Goal: Task Accomplishment & Management: Manage account settings

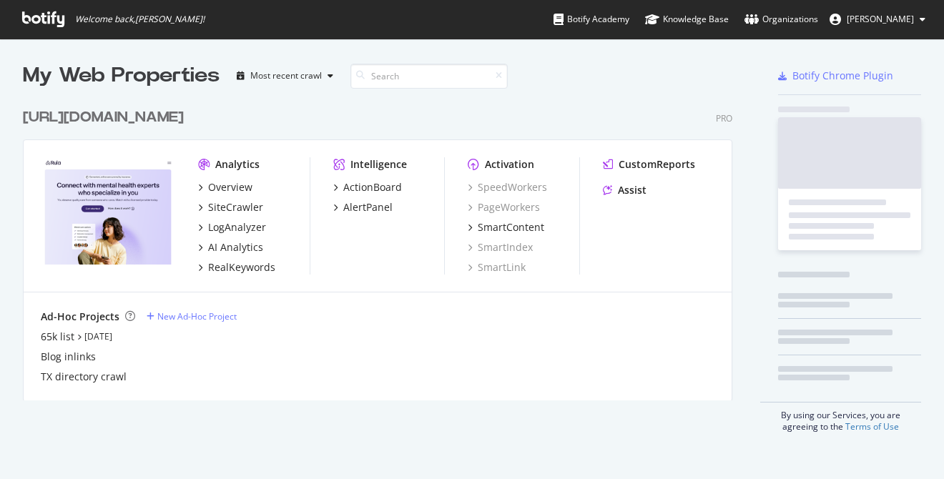
scroll to position [479, 944]
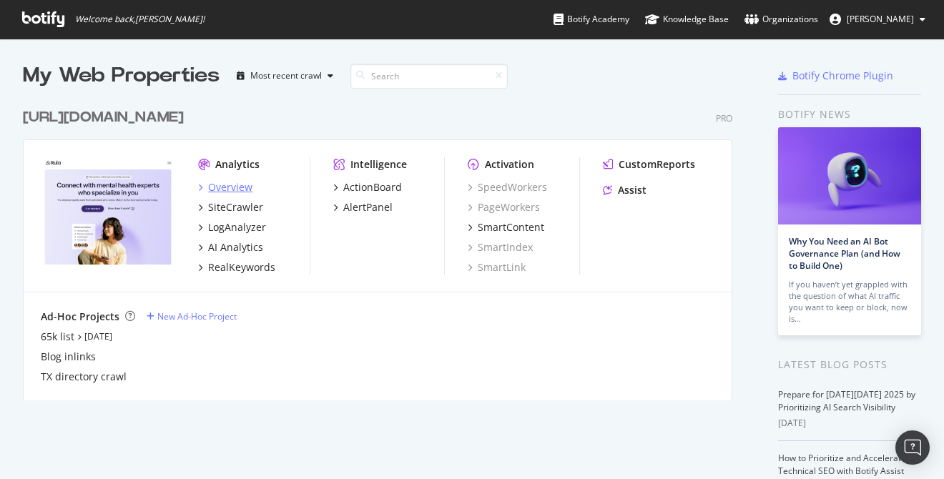
click at [233, 190] on div "Overview" at bounding box center [230, 187] width 44 height 14
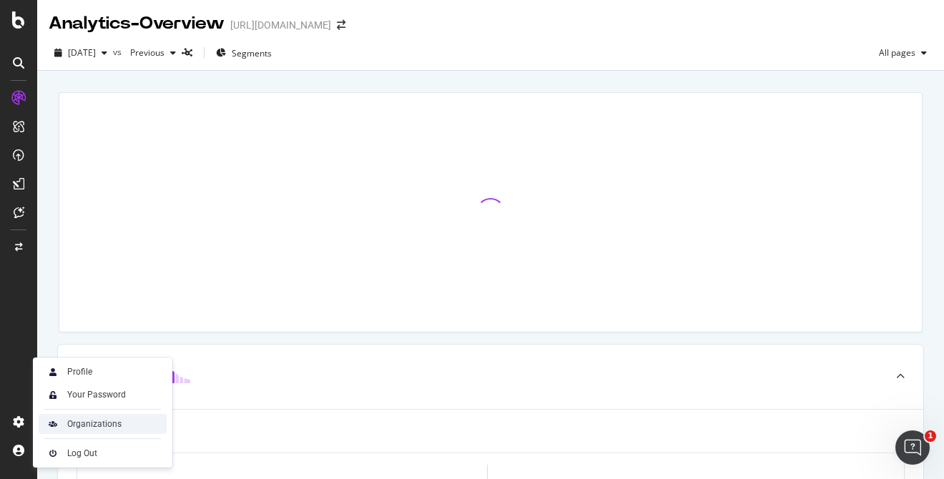
click at [106, 419] on div "Organizations" at bounding box center [94, 424] width 54 height 11
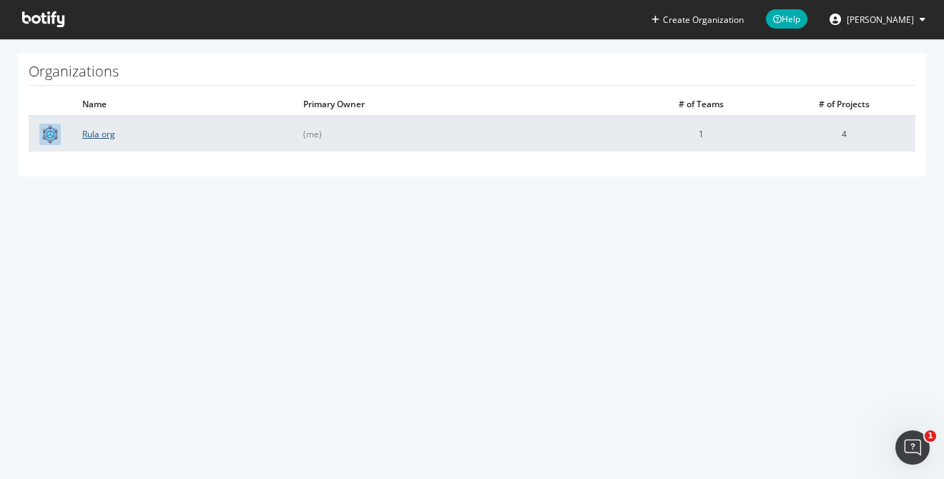
click at [107, 139] on link "Rula org" at bounding box center [98, 134] width 33 height 12
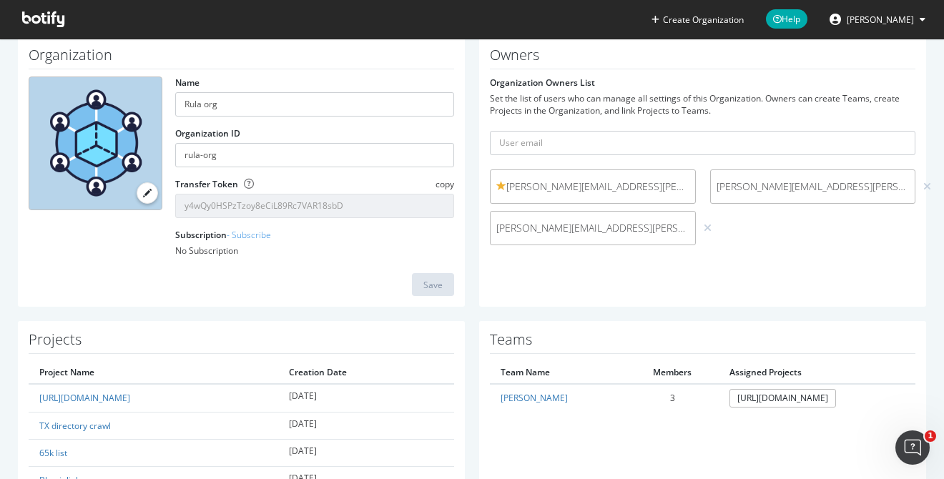
scroll to position [143, 0]
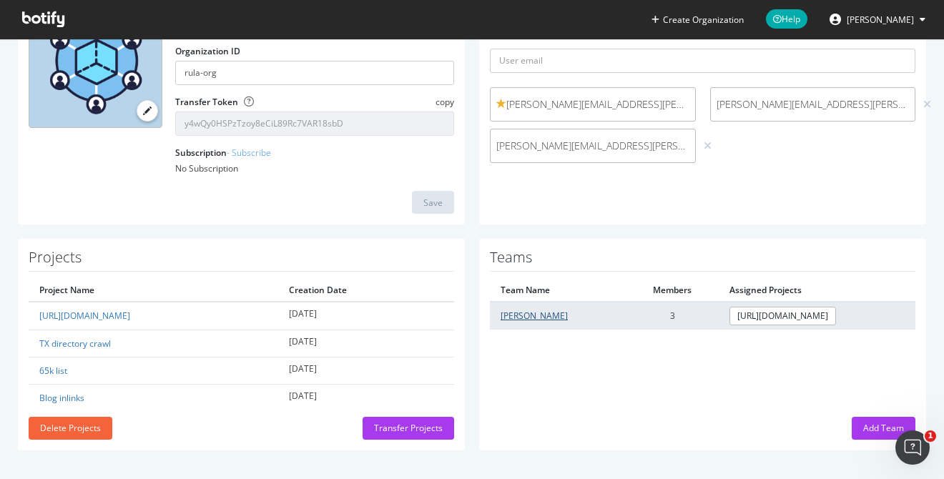
click at [509, 316] on link "[PERSON_NAME]" at bounding box center [534, 316] width 67 height 12
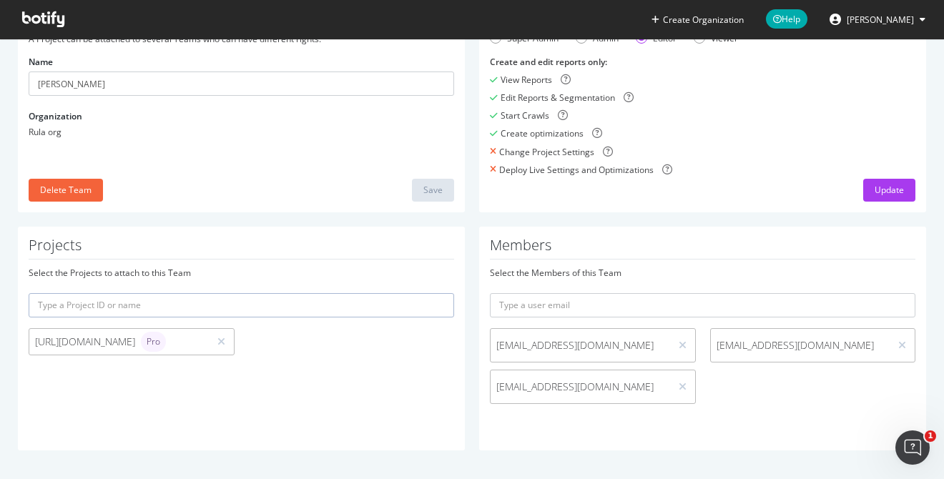
scroll to position [102, 0]
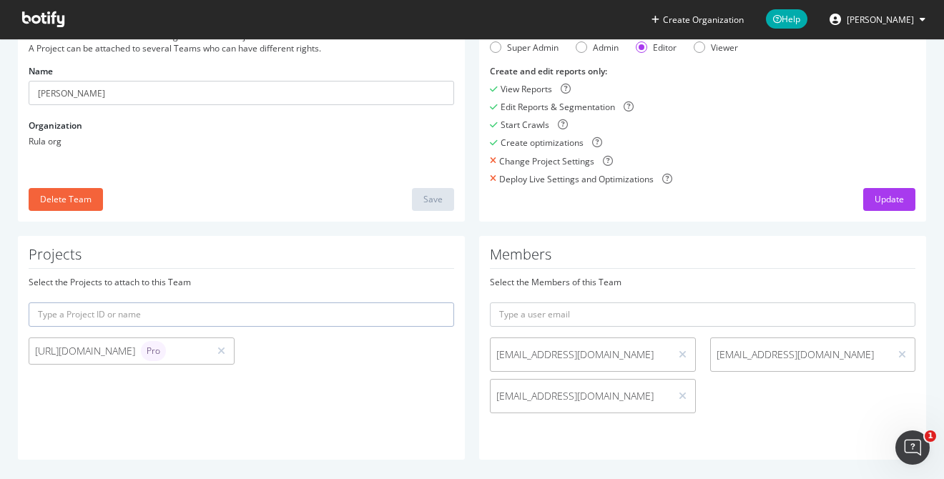
click at [780, 358] on span "[EMAIL_ADDRESS][DOMAIN_NAME]" at bounding box center [801, 355] width 168 height 14
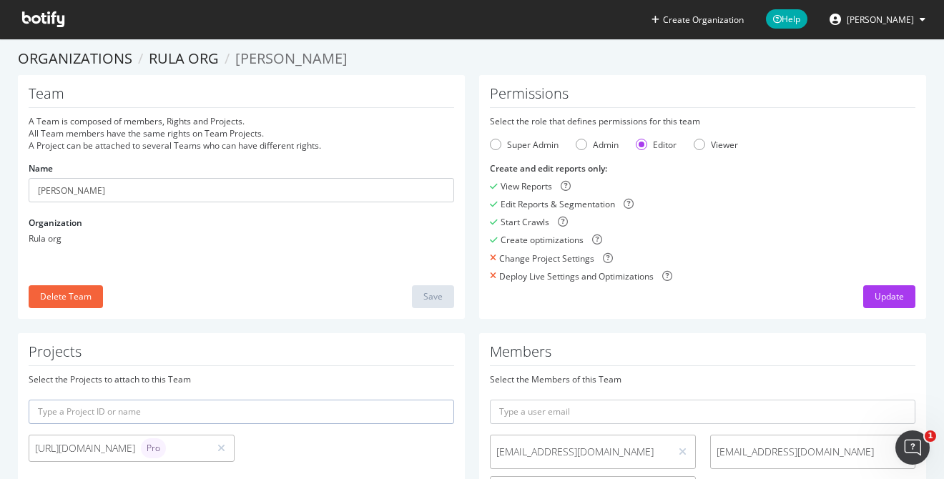
scroll to position [0, 0]
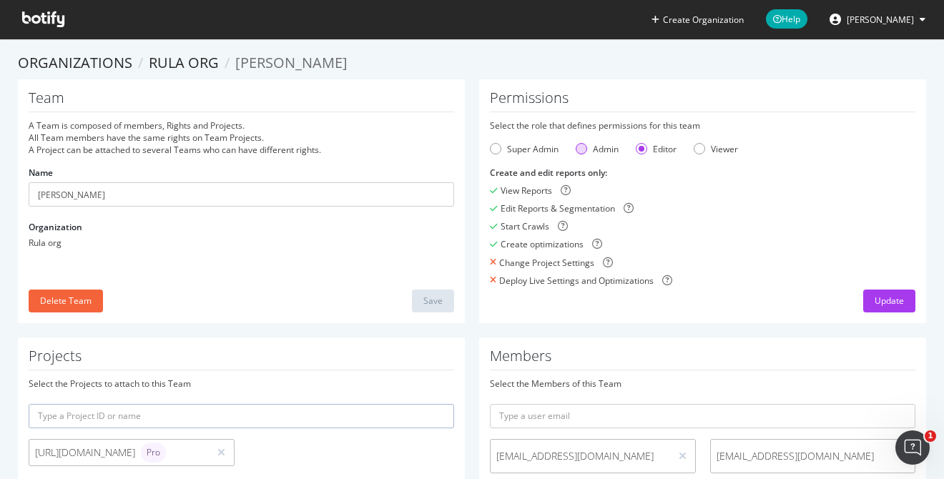
click at [589, 146] on div "Admin" at bounding box center [597, 149] width 43 height 12
click at [897, 298] on div "Update" at bounding box center [889, 301] width 29 height 12
click at [897, 298] on icon "submit" at bounding box center [901, 301] width 8 height 9
